Goal: Task Accomplishment & Management: Manage account settings

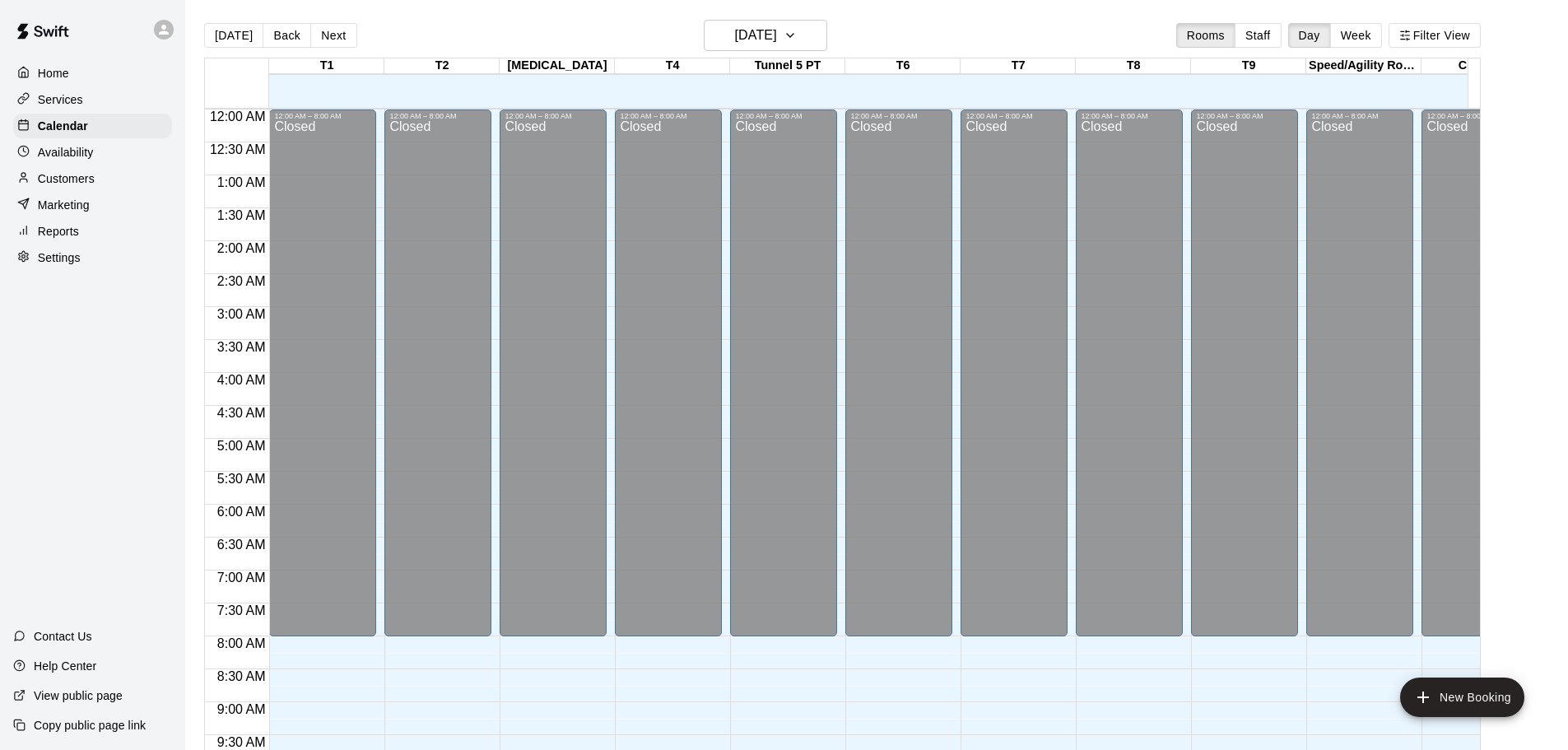
scroll to position [678, 0]
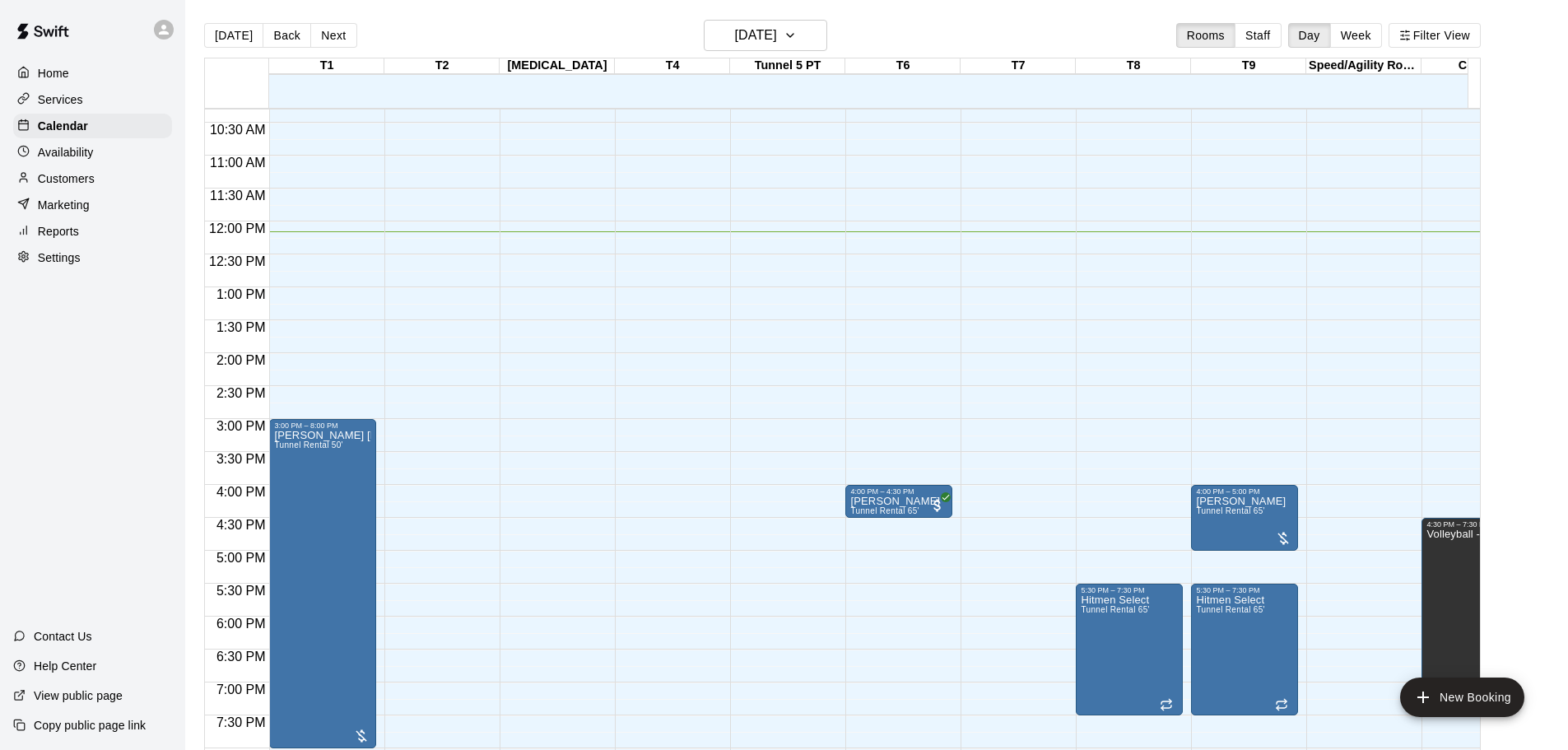
click at [46, 94] on p "Services" at bounding box center [60, 99] width 45 height 16
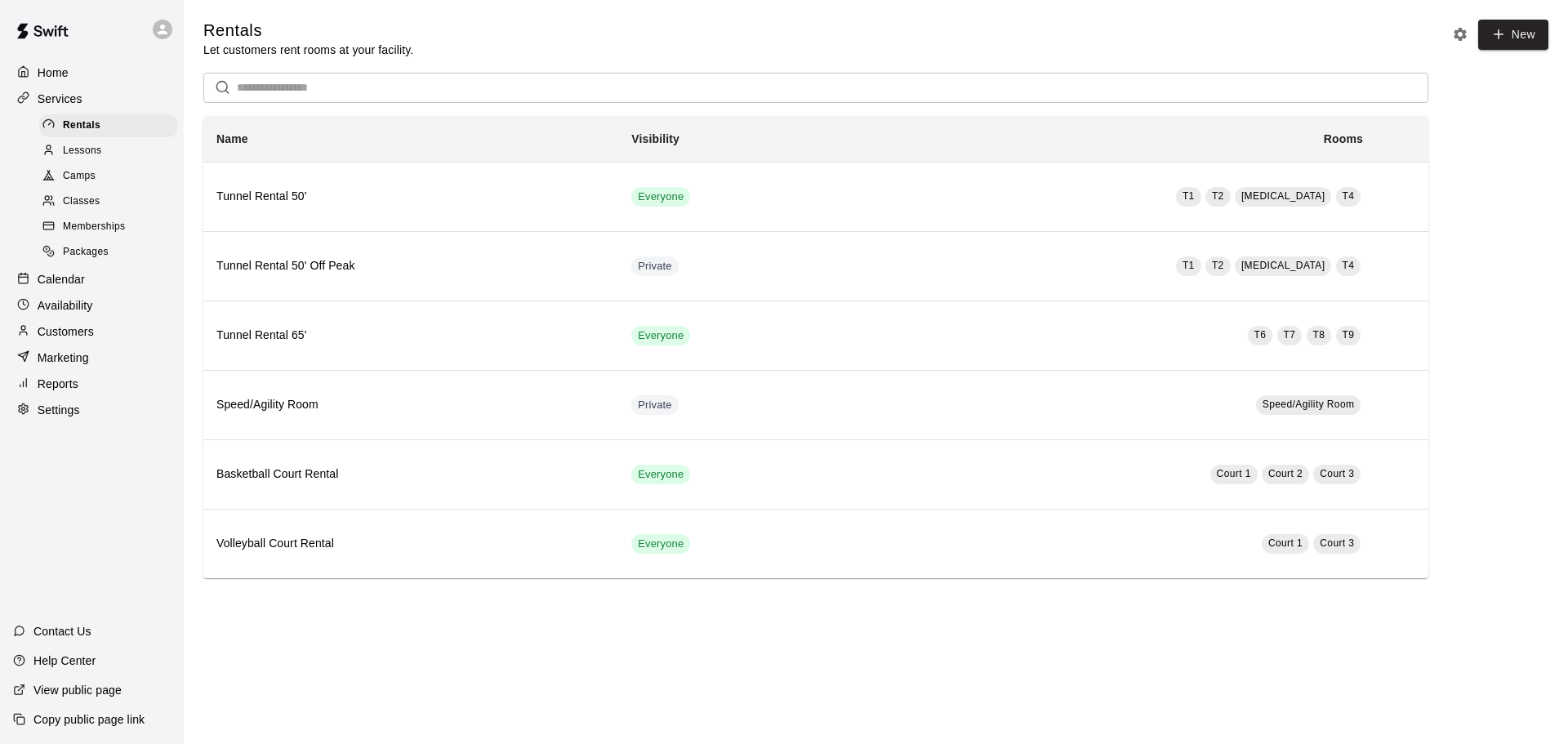
click at [77, 188] on div "Camps" at bounding box center [108, 176] width 138 height 23
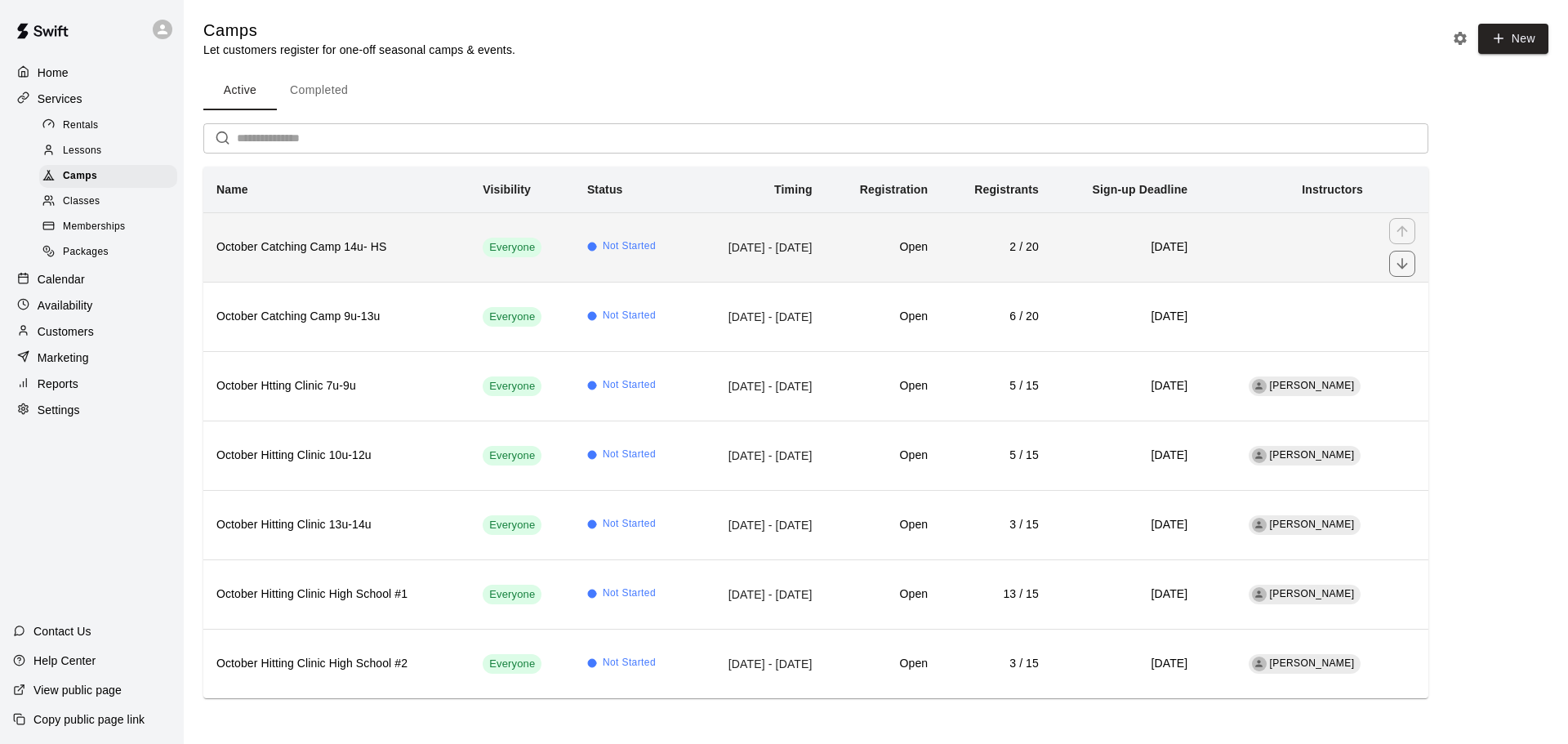
click at [873, 259] on td "Open" at bounding box center [884, 247] width 116 height 70
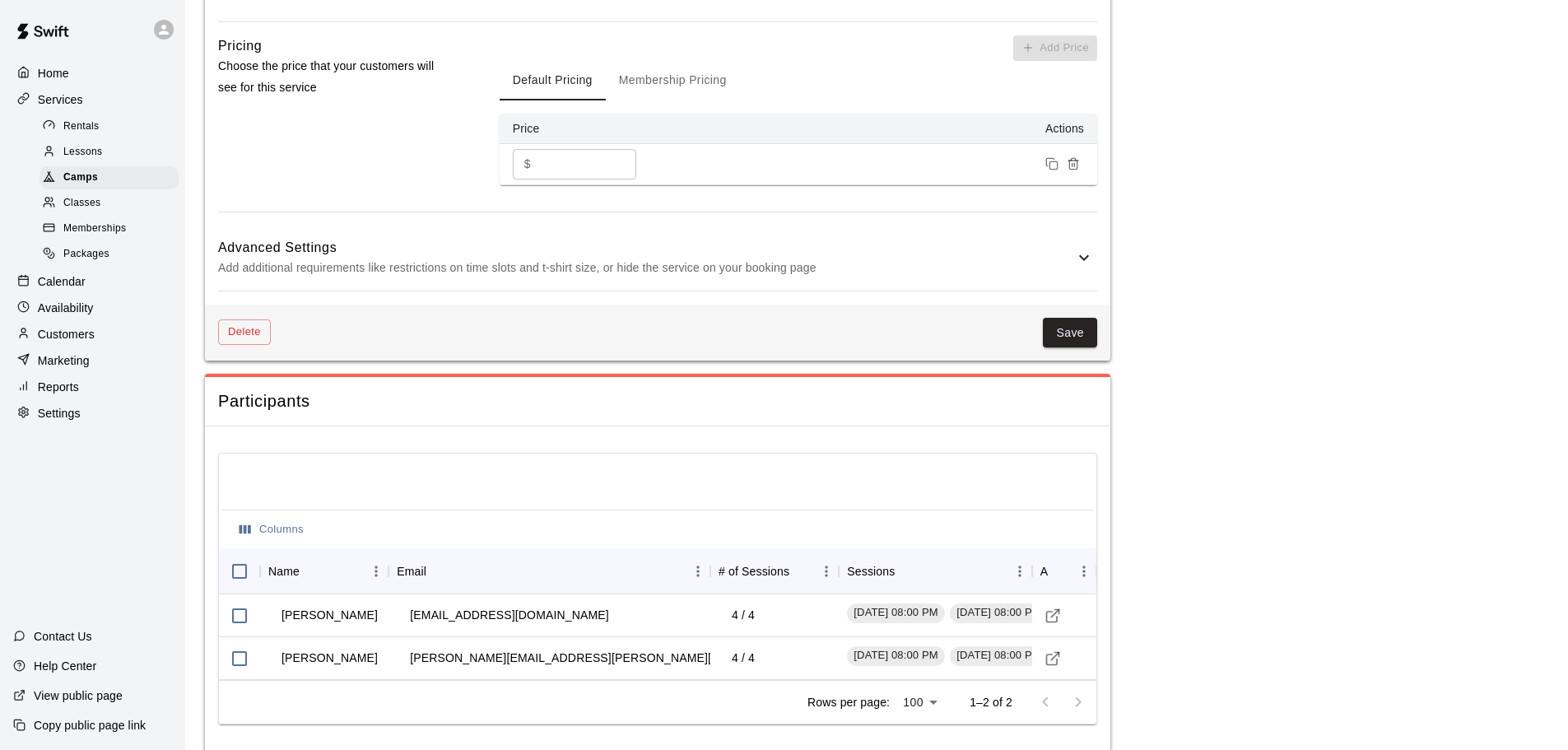
scroll to position [1249, 0]
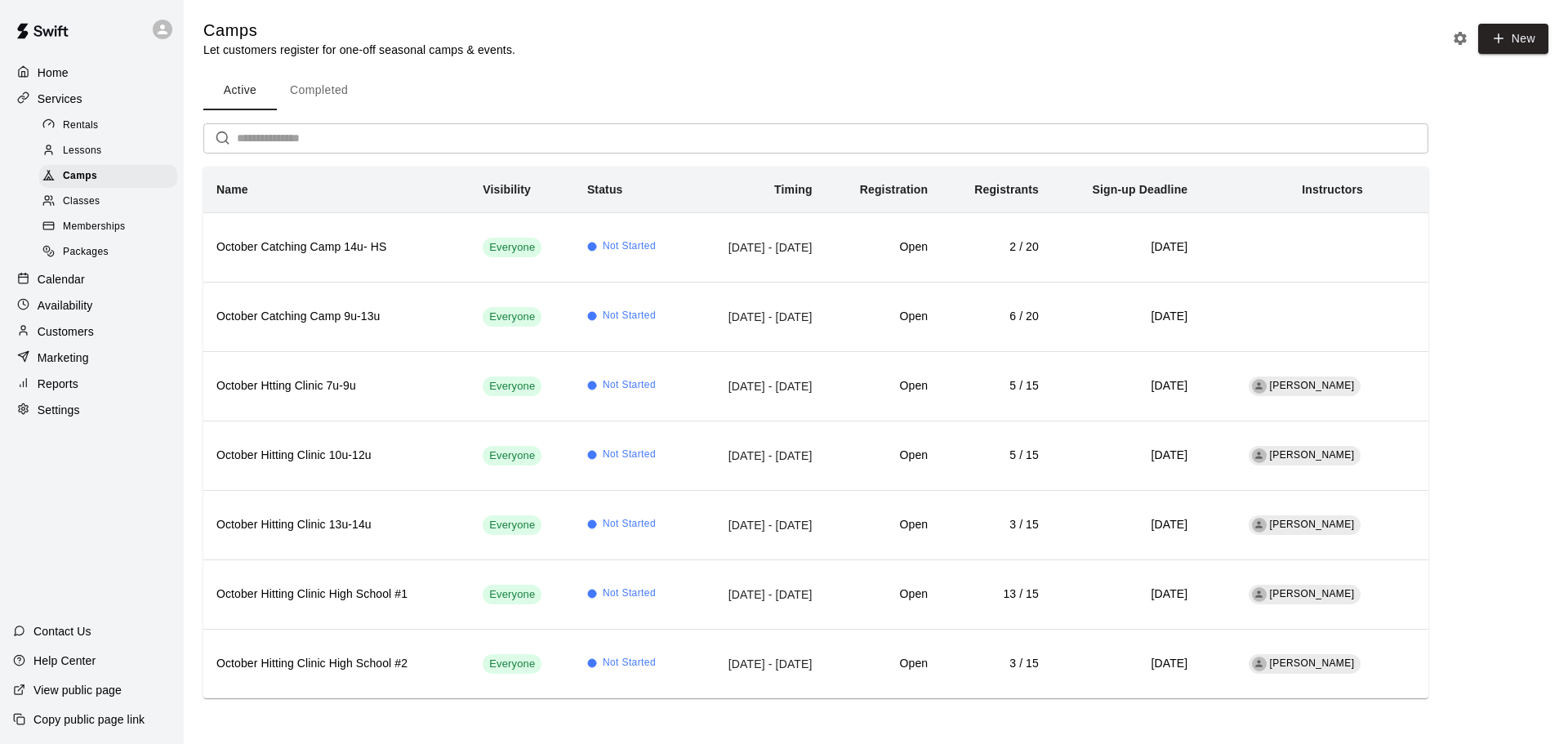
click at [82, 287] on p "Calendar" at bounding box center [61, 279] width 48 height 16
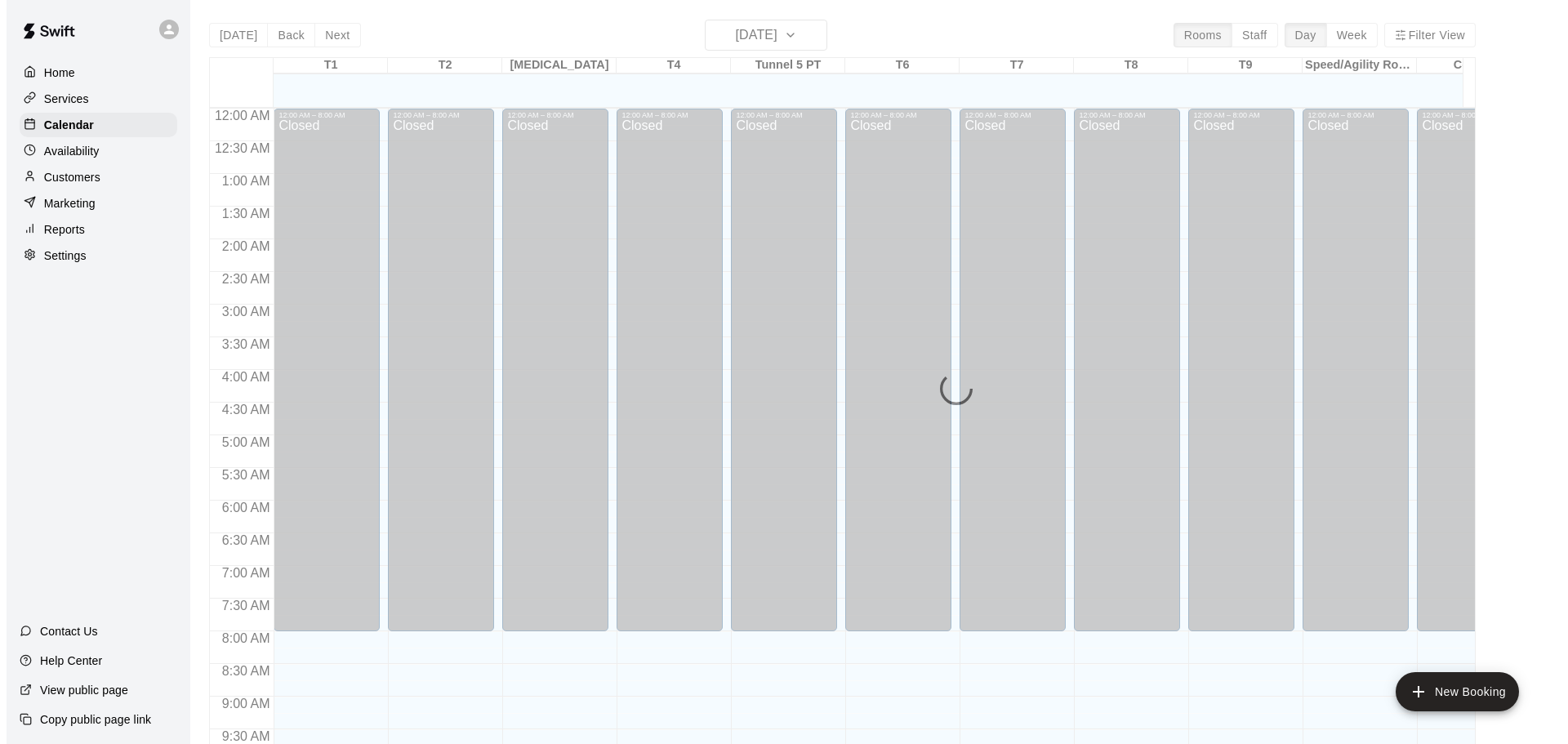
scroll to position [796, 0]
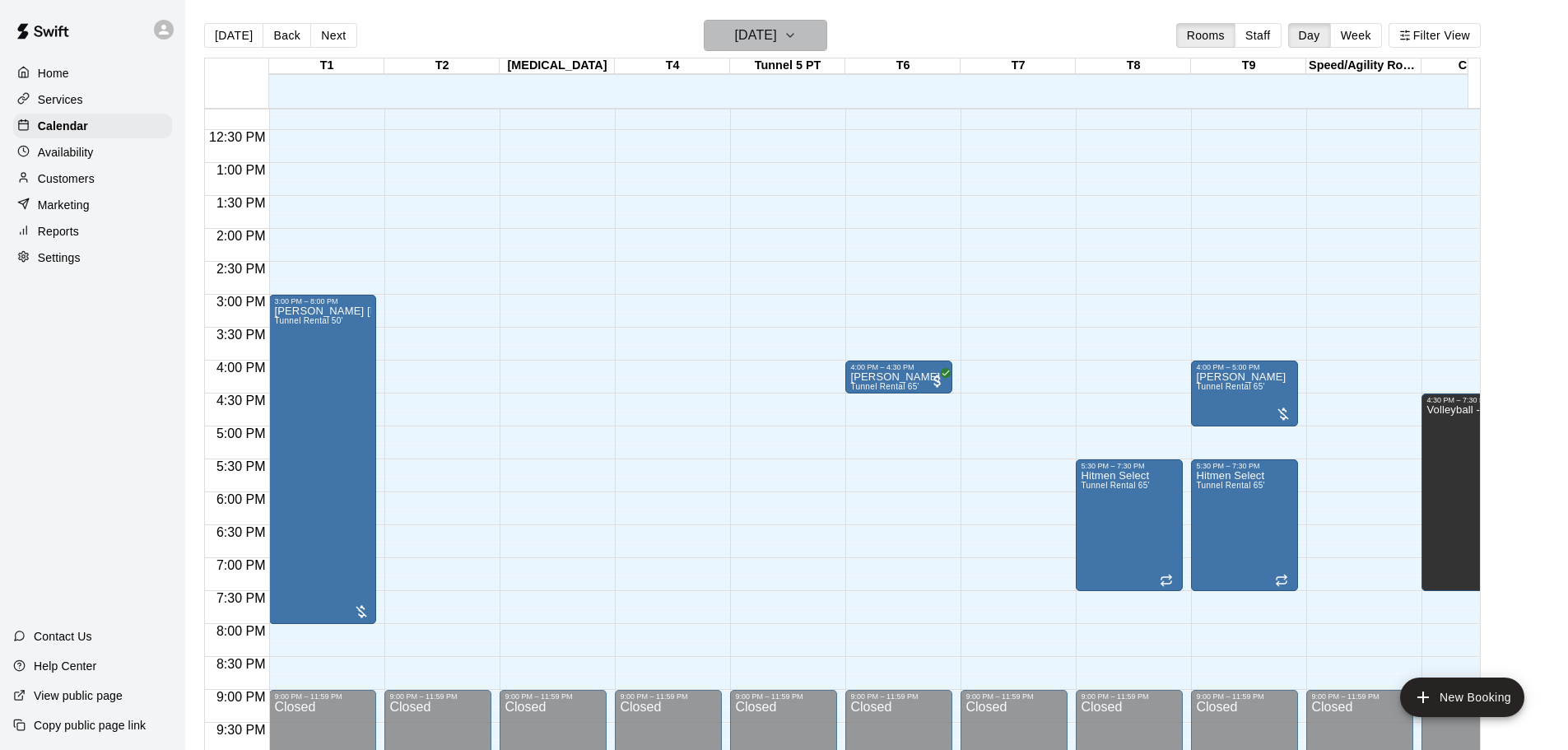
click at [777, 28] on h6 "[DATE]" at bounding box center [756, 36] width 42 height 23
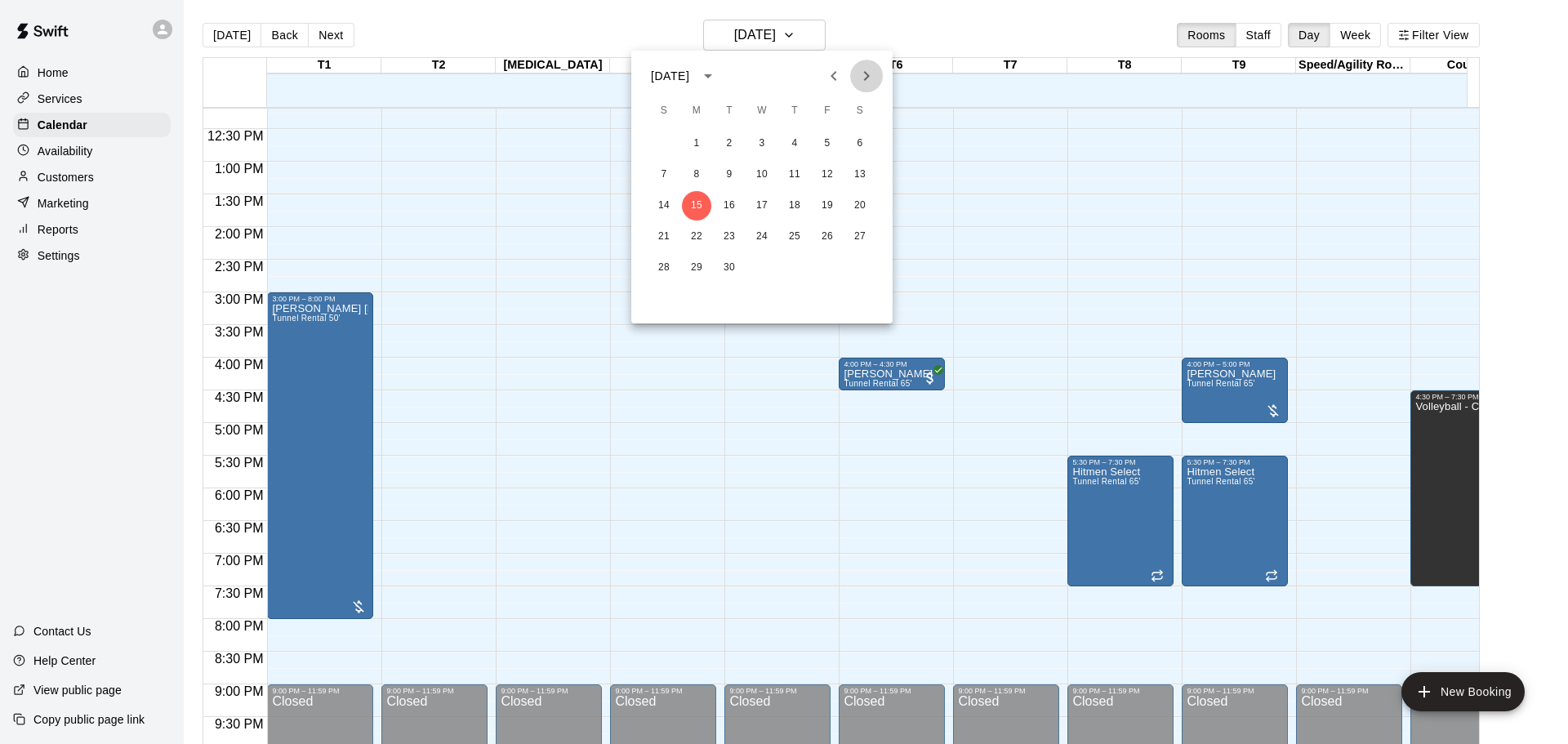
click at [865, 72] on icon "Next month" at bounding box center [867, 75] width 20 height 20
click at [695, 171] on button "6" at bounding box center [697, 175] width 30 height 30
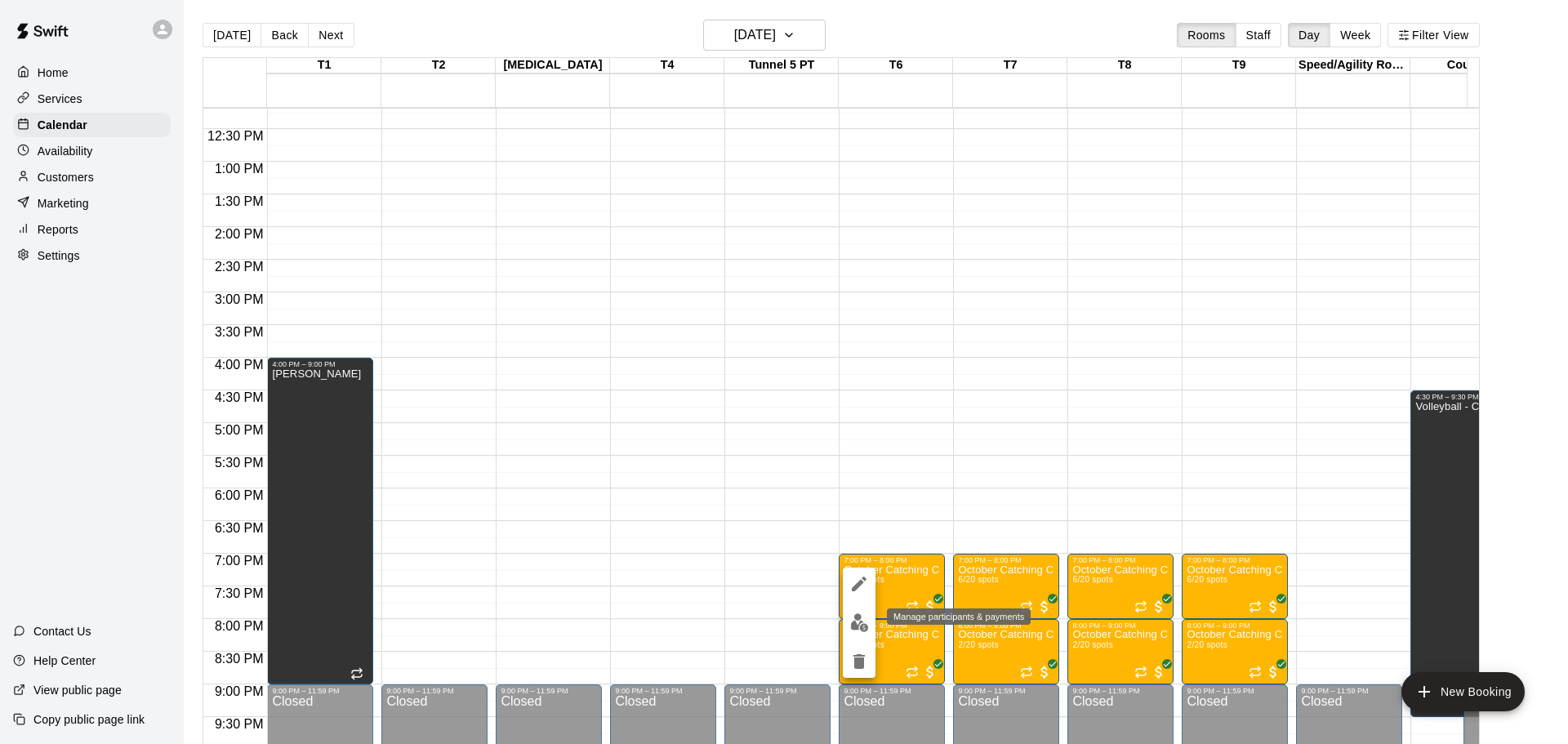
click at [858, 622] on img "edit" at bounding box center [860, 623] width 19 height 19
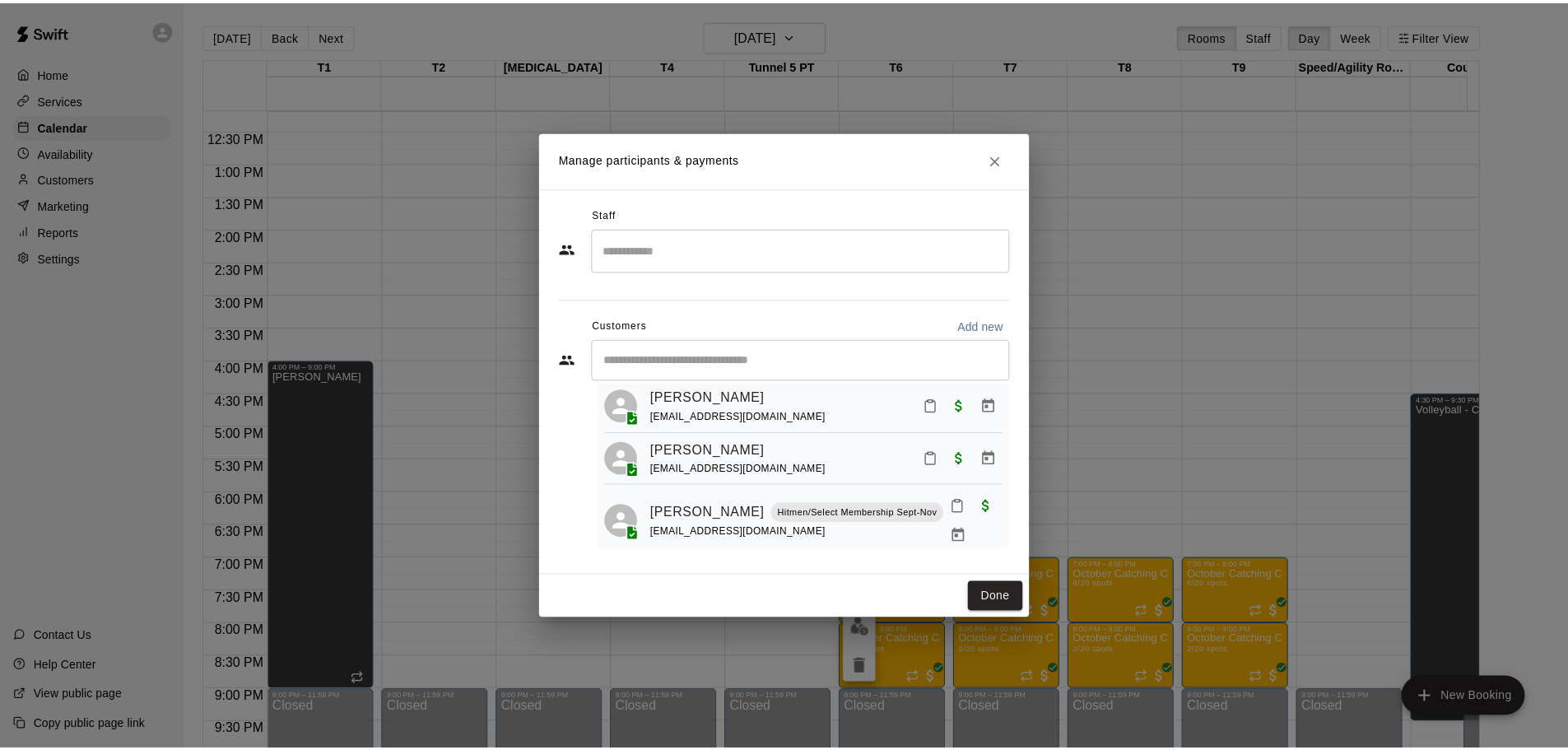
scroll to position [231, 0]
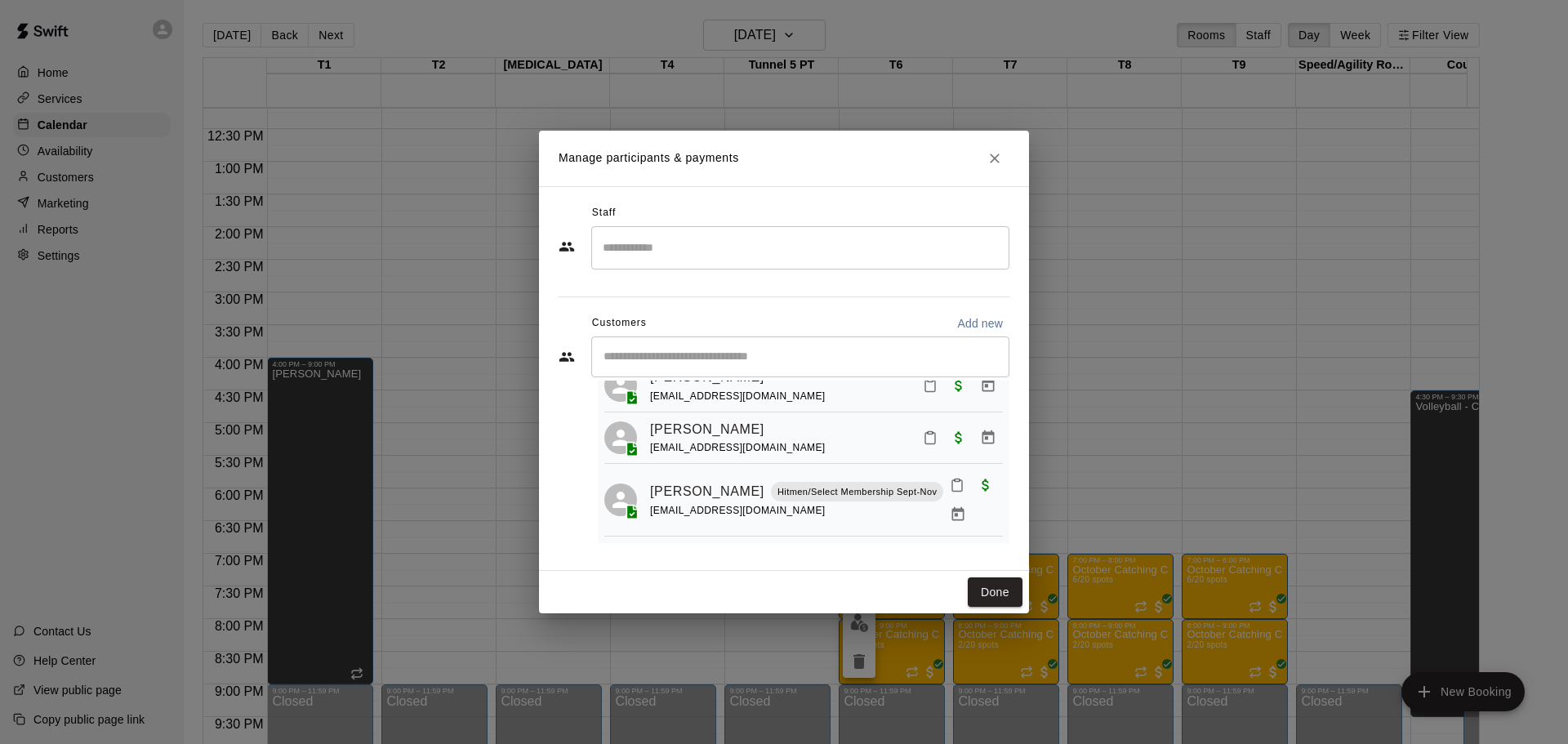
click at [994, 157] on icon "Close" at bounding box center [994, 158] width 10 height 10
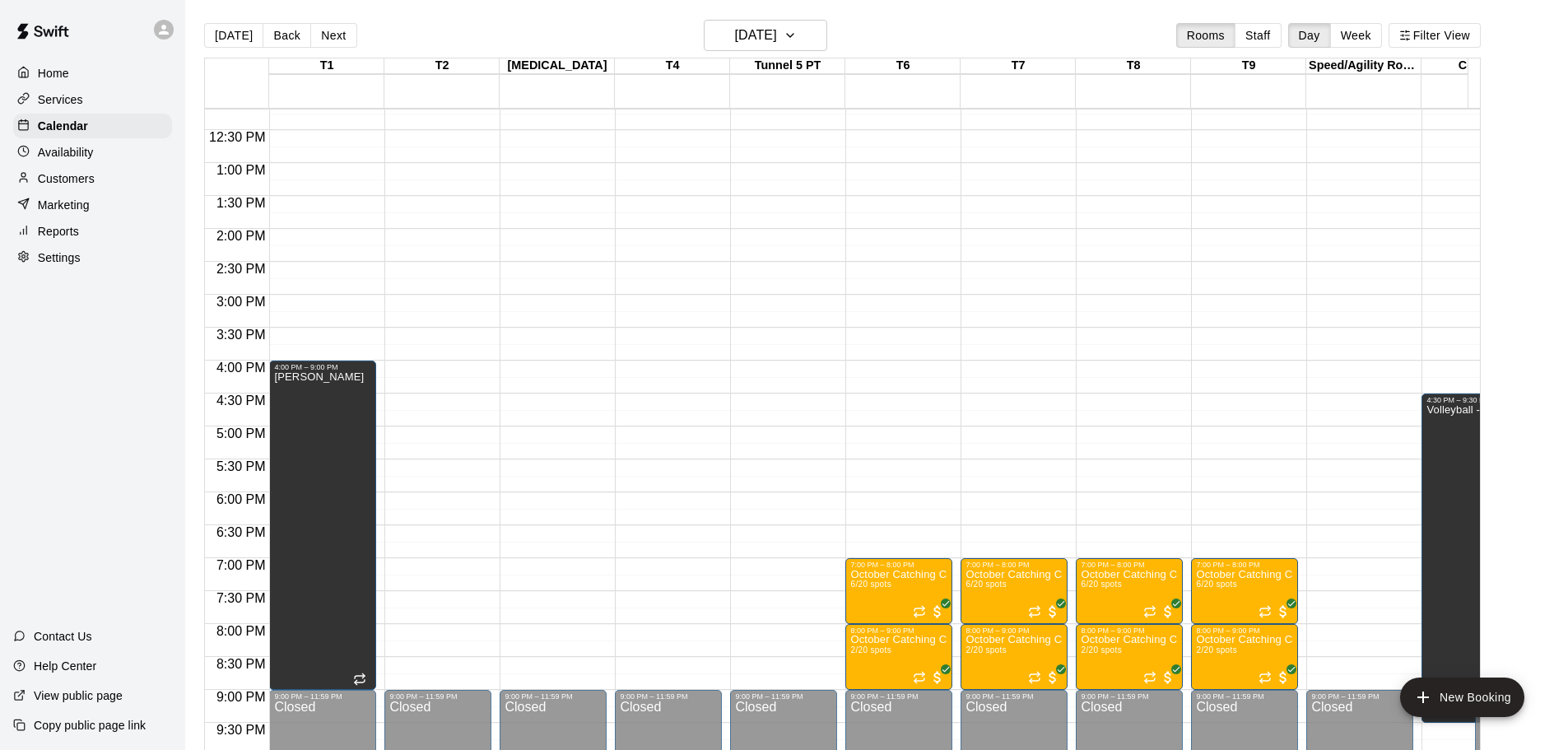
click at [67, 187] on p "Customers" at bounding box center [65, 178] width 57 height 16
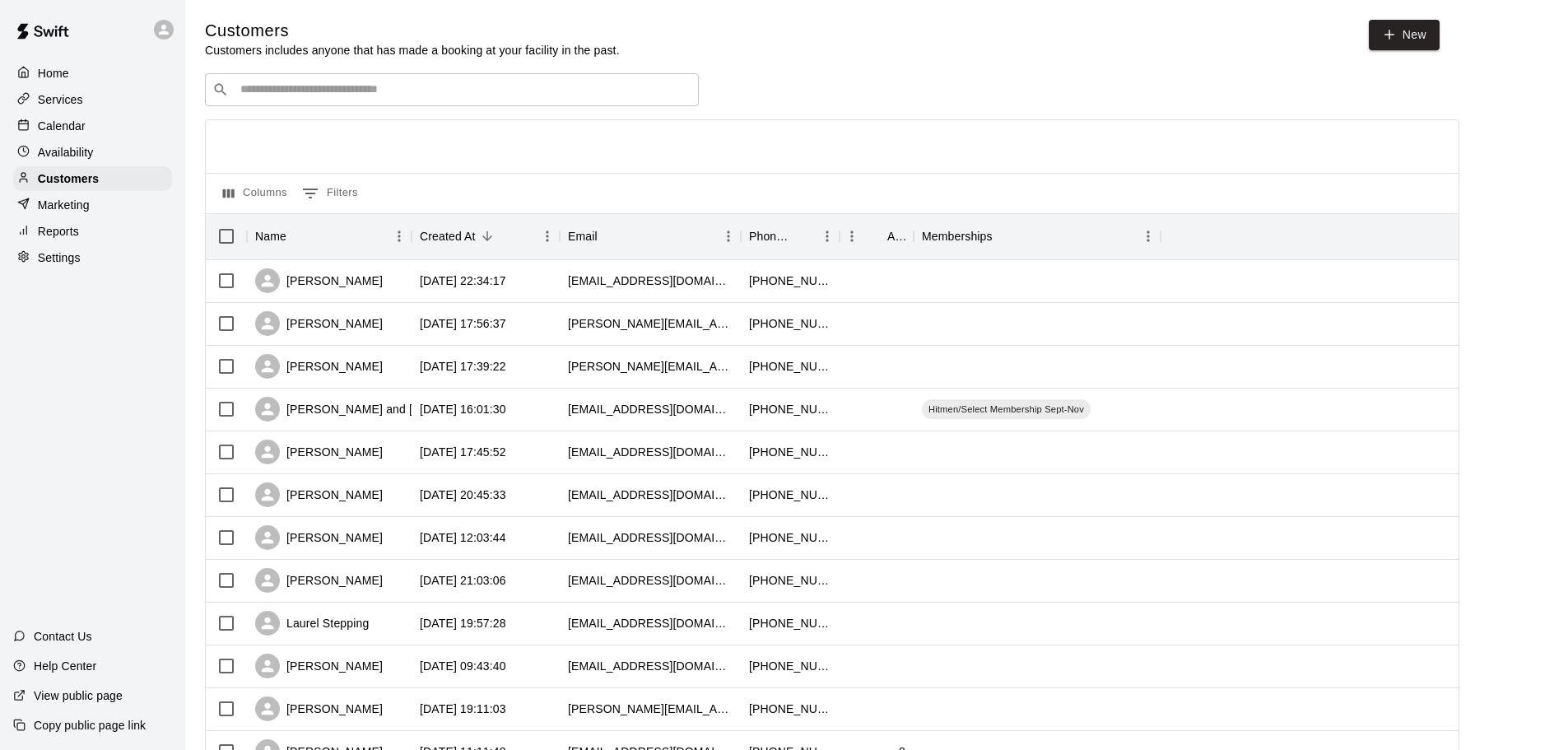
click at [349, 94] on input "Search customers by name or email" at bounding box center [463, 89] width 456 height 16
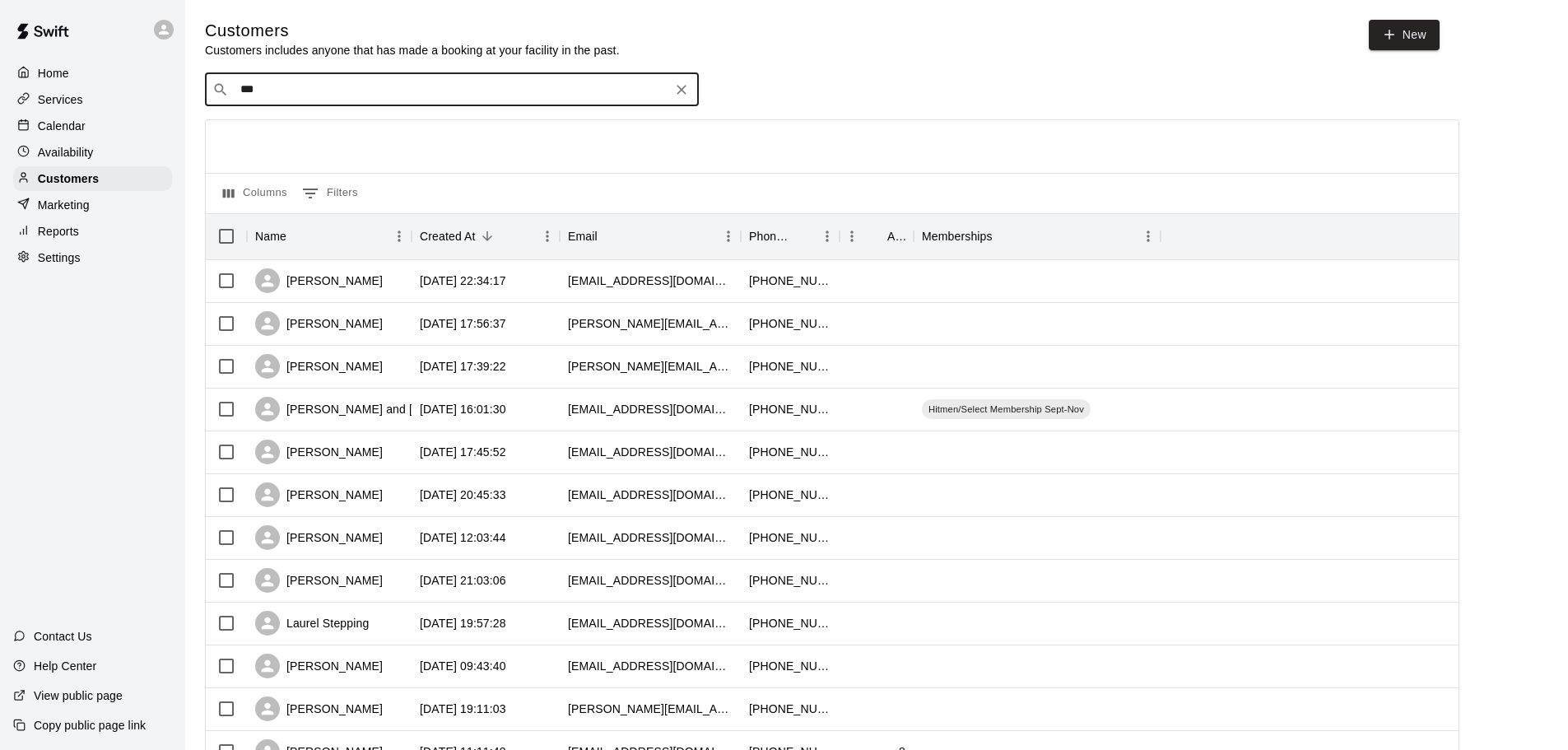
type input "****"
click at [312, 138] on span "[EMAIL_ADDRESS][DOMAIN_NAME]" at bounding box center [339, 144] width 177 height 12
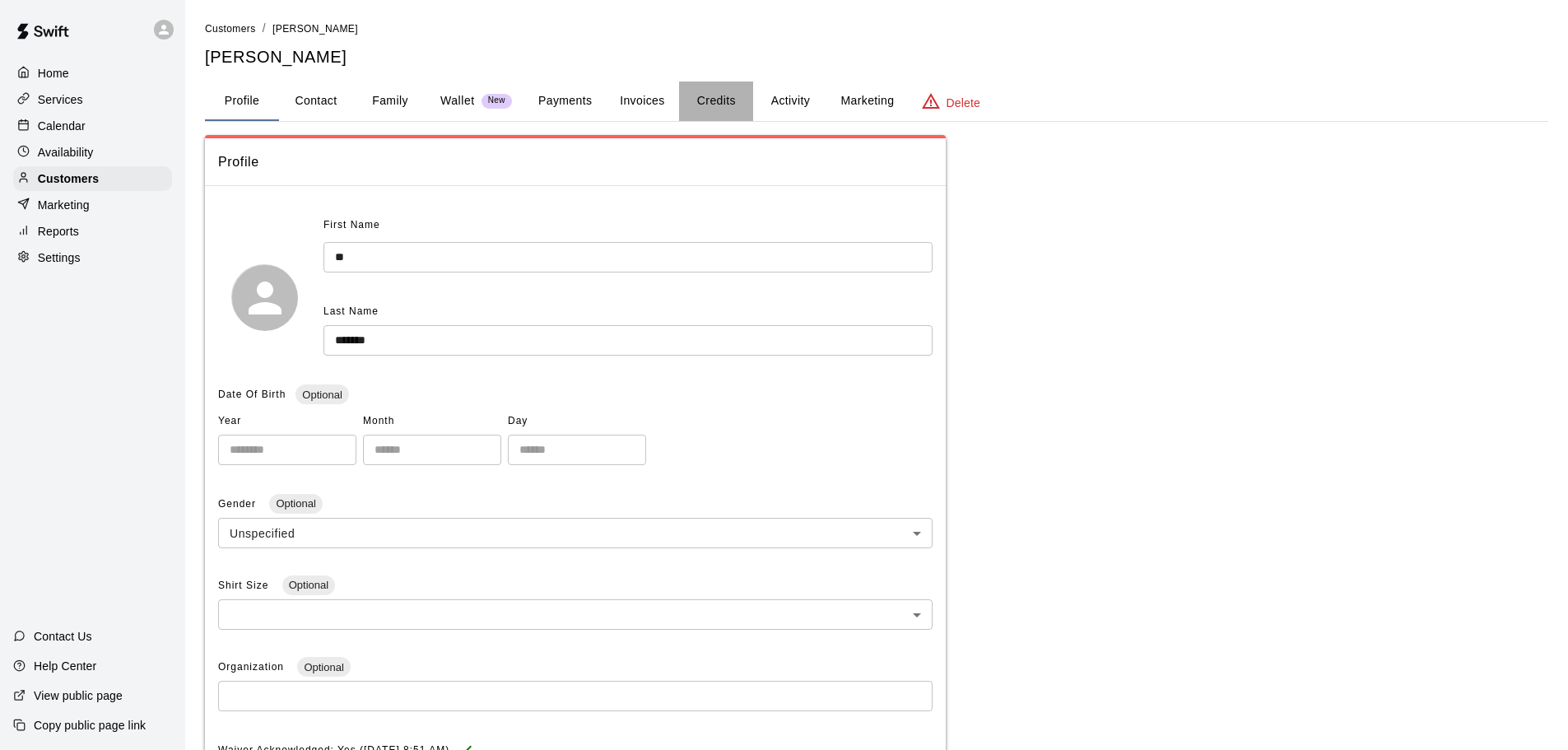
click at [709, 101] on button "Credits" at bounding box center [715, 101] width 74 height 39
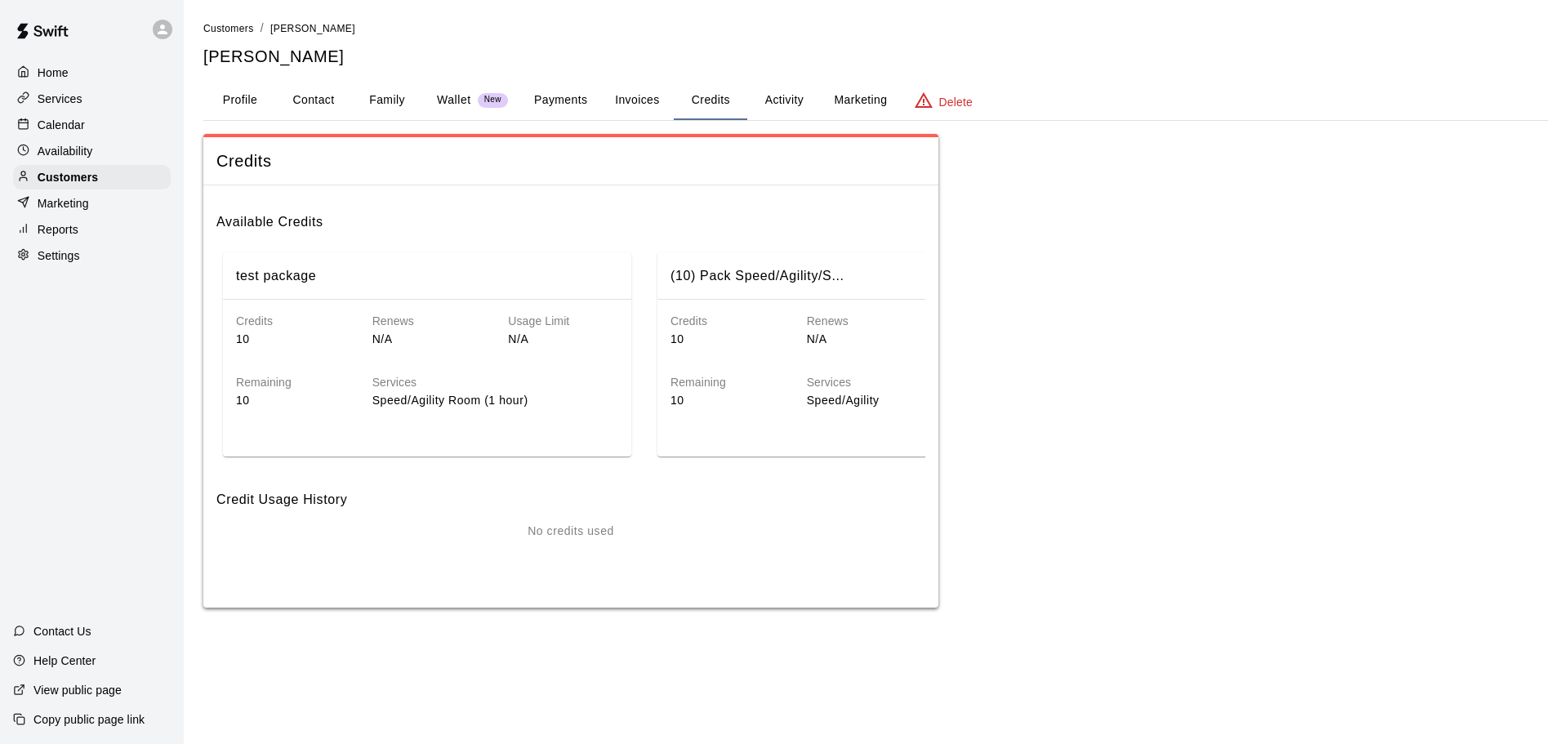
click at [60, 107] on p "Services" at bounding box center [59, 98] width 45 height 16
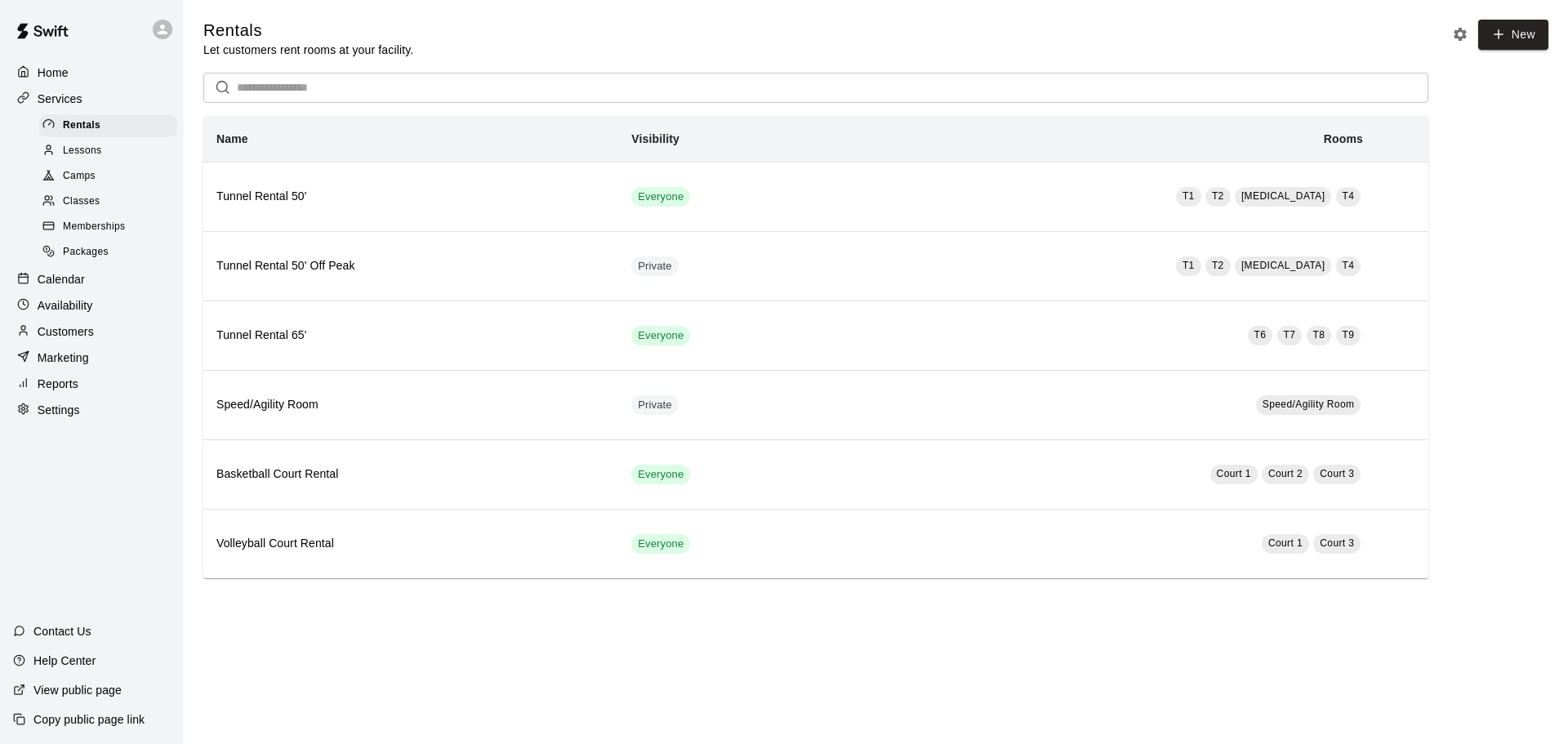
click at [79, 233] on span "Memberships" at bounding box center [94, 226] width 62 height 16
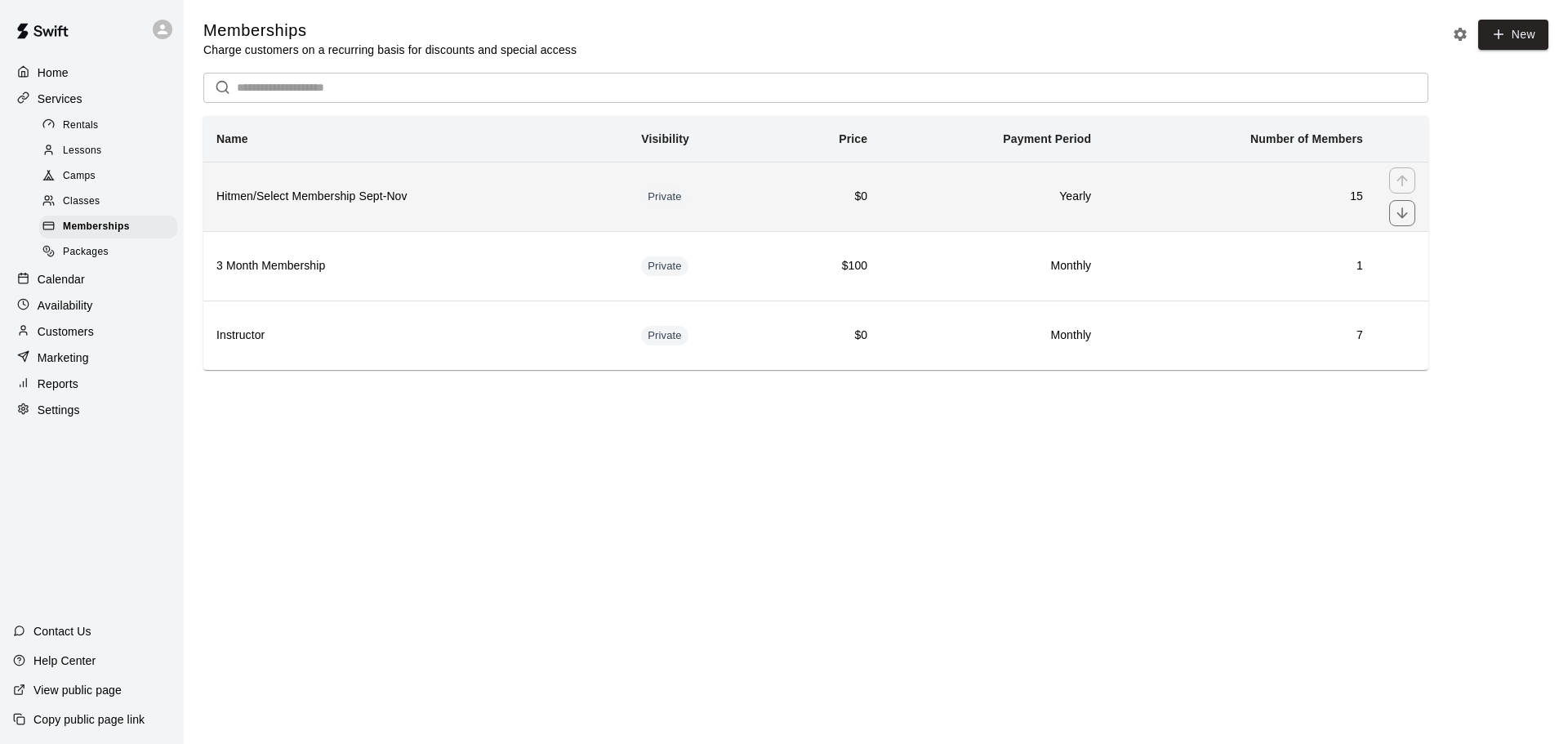
click at [547, 200] on h6 "Hitmen/Select Membership Sept-Nov" at bounding box center [416, 196] width 399 height 18
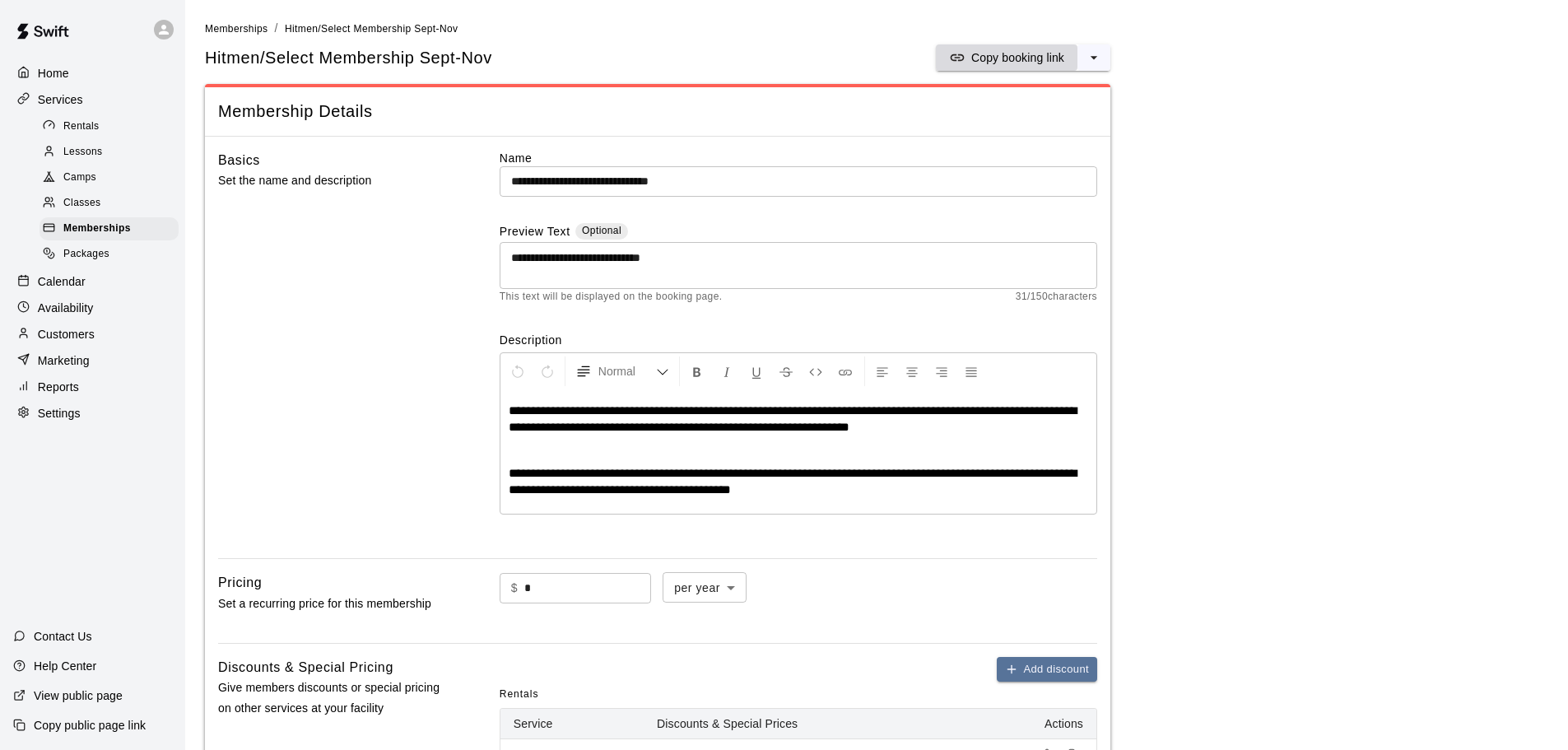
click at [1009, 52] on p "Copy booking link" at bounding box center [1017, 57] width 93 height 16
